Goal: Find specific fact: Find specific fact

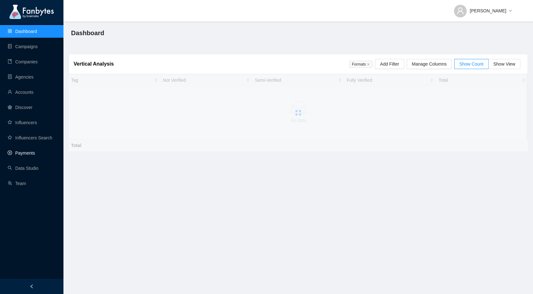
click at [30, 155] on link "Payments" at bounding box center [21, 153] width 27 height 5
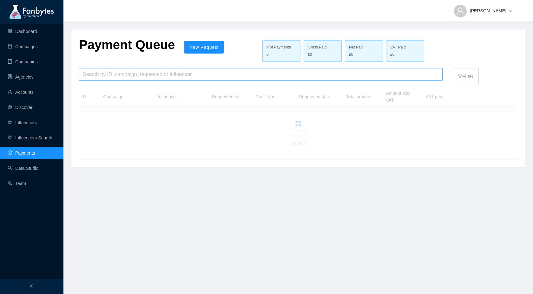
click at [175, 74] on input "search" at bounding box center [261, 74] width 356 height 12
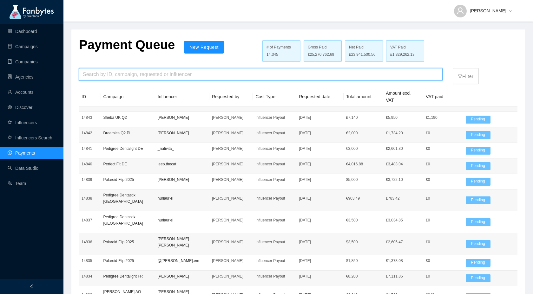
click at [139, 73] on input "search" at bounding box center [261, 74] width 356 height 12
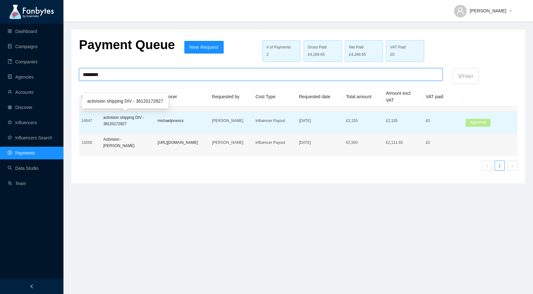
type input "********"
click at [123, 125] on p "activision shipping DIV - 38120172827" at bounding box center [127, 120] width 49 height 13
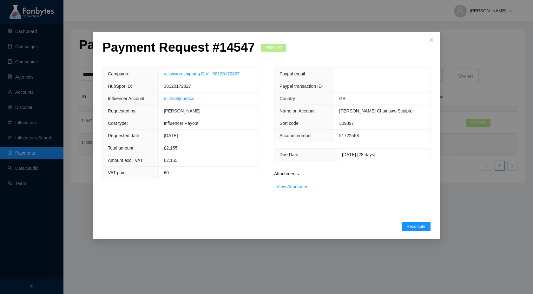
click at [235, 48] on p "Payment Request # 14547" at bounding box center [178, 47] width 152 height 15
copy p "14547"
